Goal: Task Accomplishment & Management: Complete application form

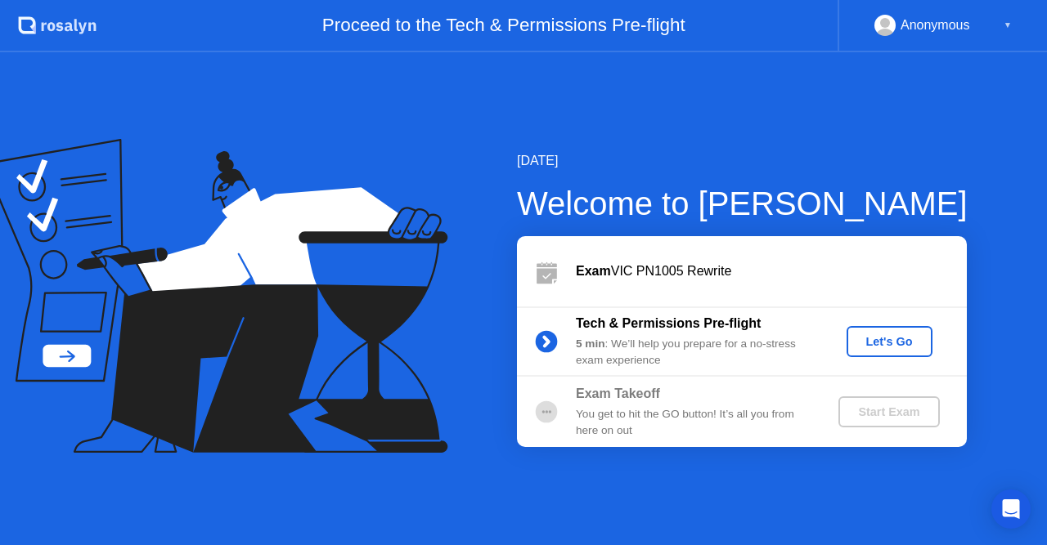
click at [895, 340] on div "Let's Go" at bounding box center [889, 341] width 73 height 13
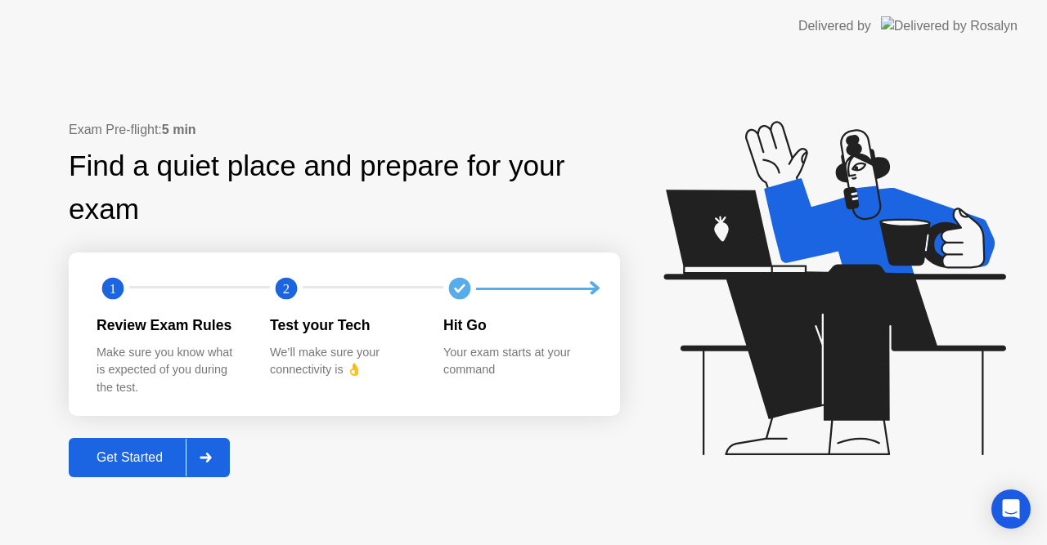
click at [864, 334] on icon at bounding box center [834, 288] width 342 height 334
click at [218, 466] on div at bounding box center [205, 458] width 39 height 38
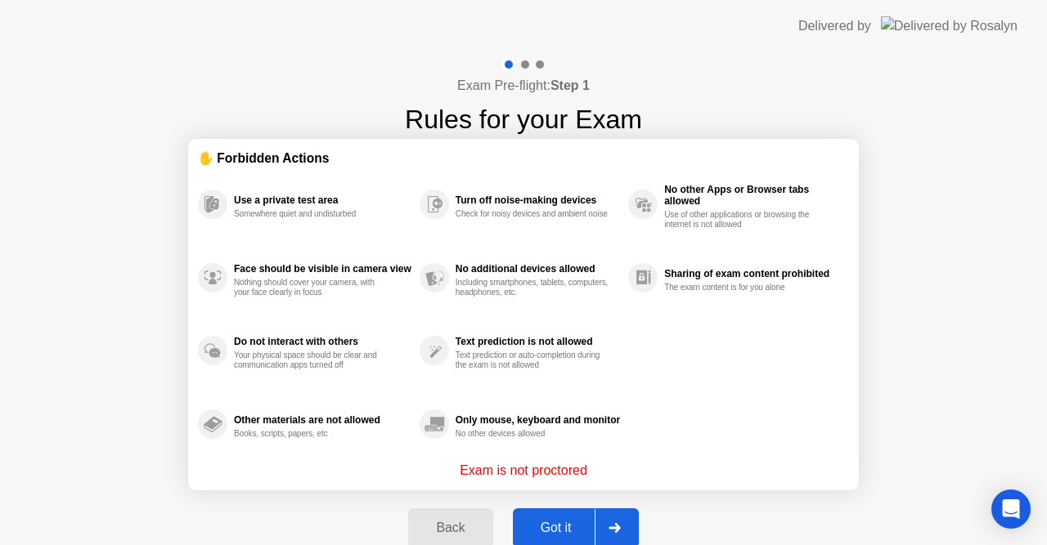
click at [563, 523] on div "Got it" at bounding box center [556, 528] width 77 height 15
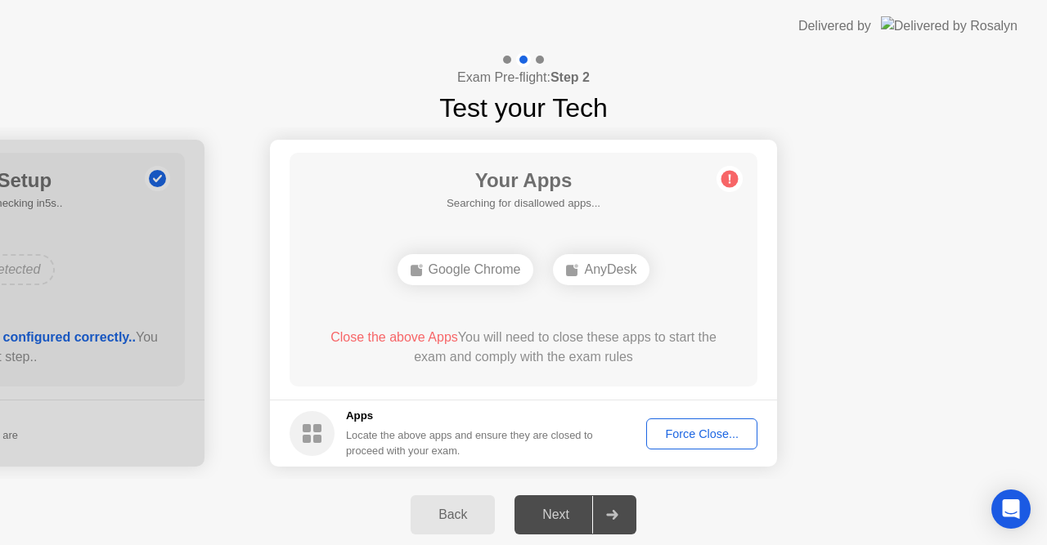
click at [705, 428] on div "Force Close..." at bounding box center [702, 434] width 100 height 13
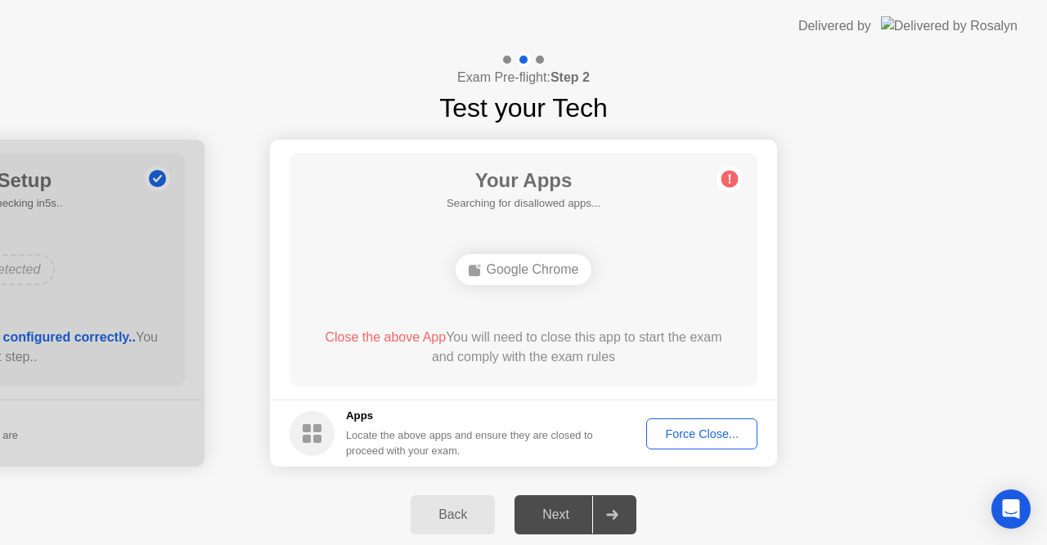
click at [708, 437] on div "Force Close..." at bounding box center [702, 434] width 100 height 13
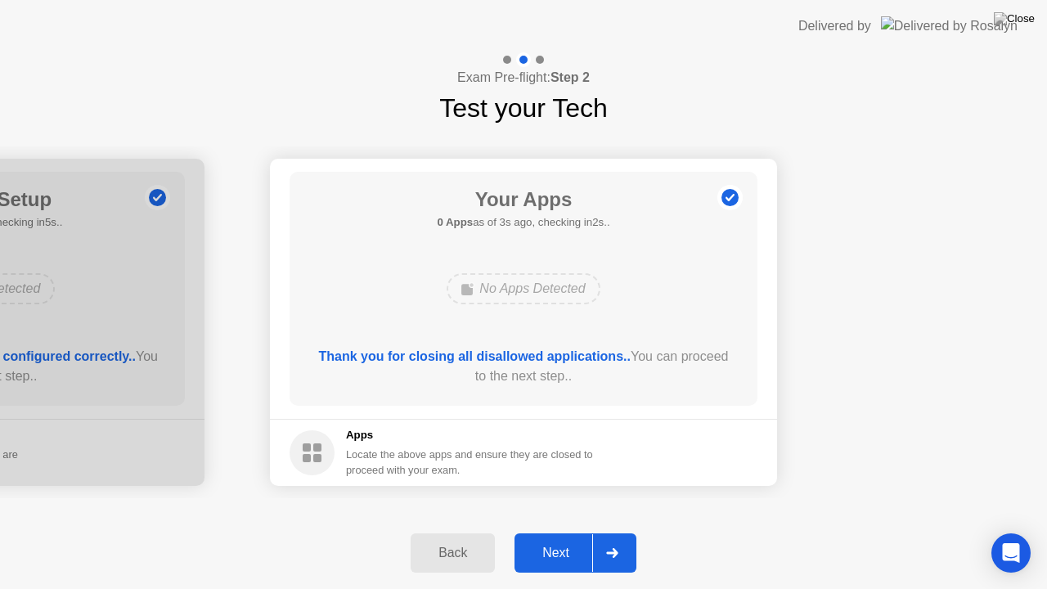
click at [566, 545] on div "Next" at bounding box center [555, 552] width 73 height 15
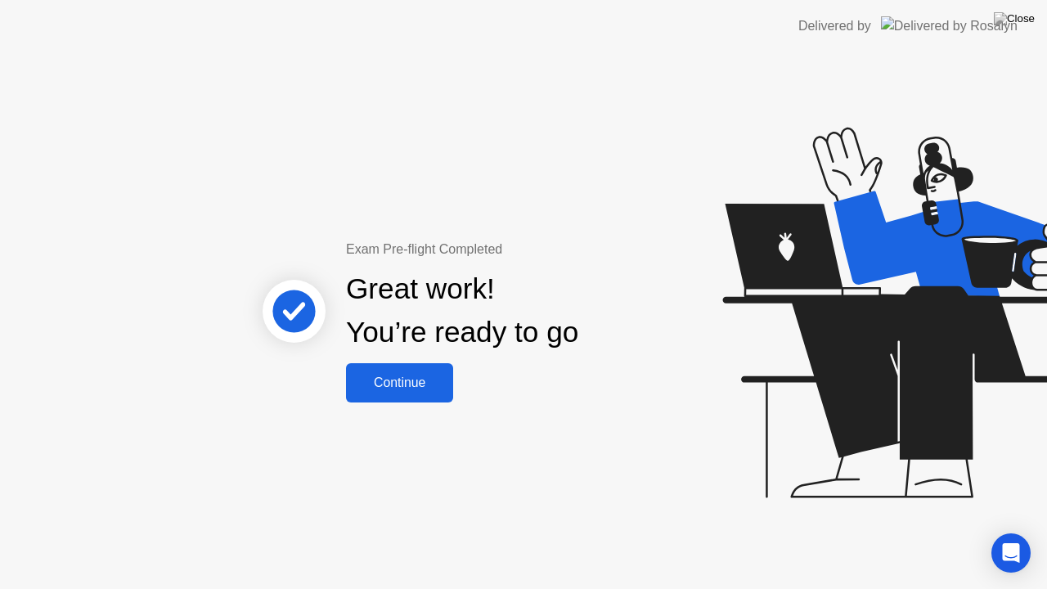
click at [409, 385] on div "Continue" at bounding box center [399, 382] width 97 height 15
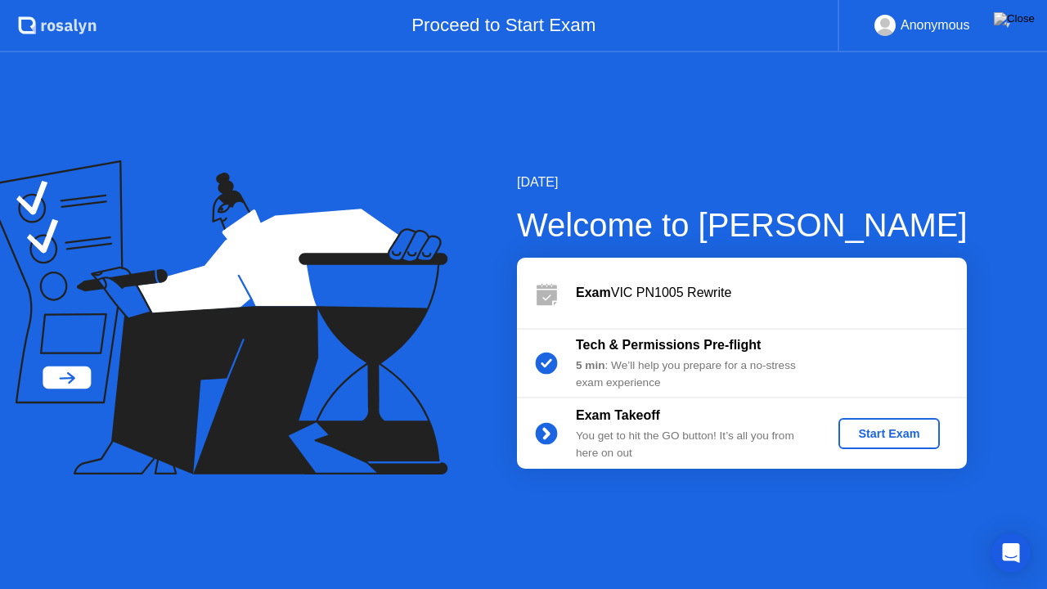
click at [878, 430] on div "Start Exam" at bounding box center [888, 433] width 87 height 13
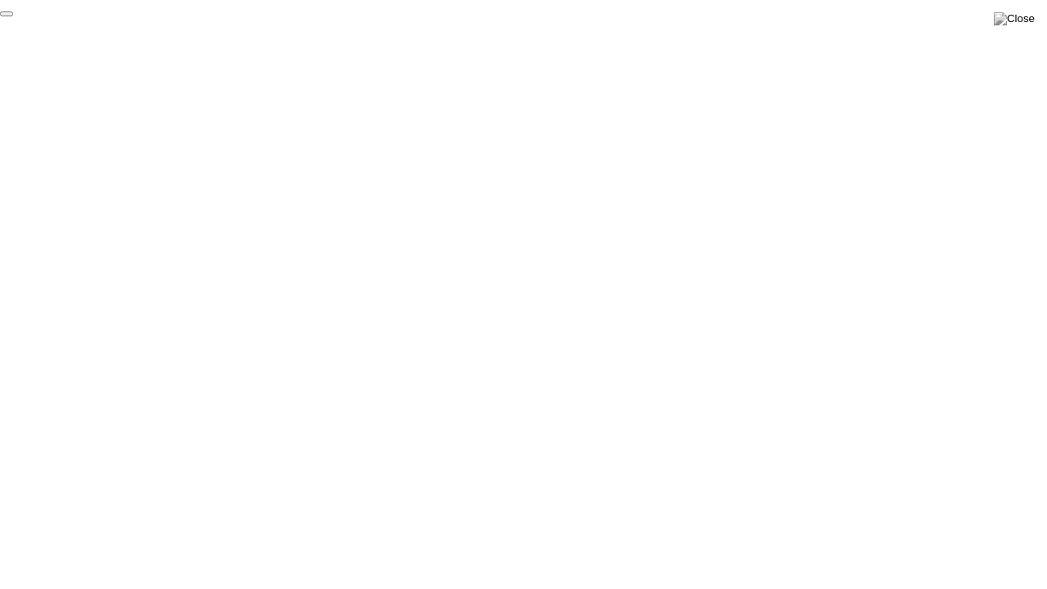
click div "End Proctoring Session"
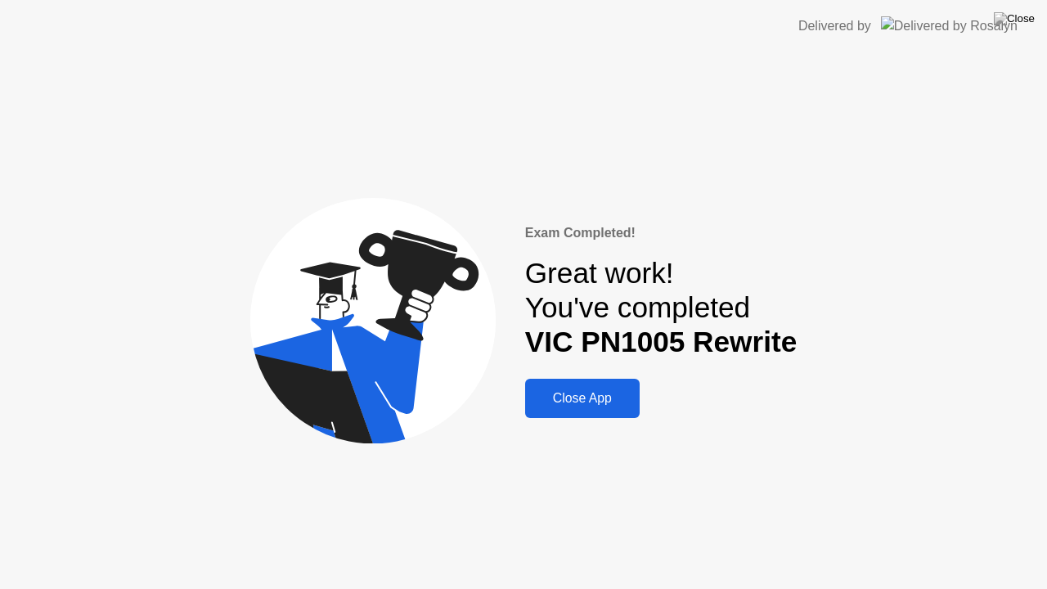
click at [607, 398] on div "Close App" at bounding box center [582, 398] width 105 height 15
